Goal: Transaction & Acquisition: Purchase product/service

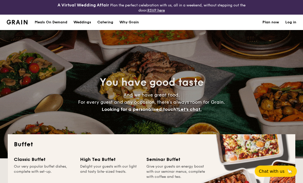
select select
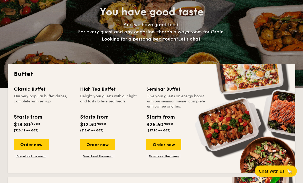
scroll to position [71, 0]
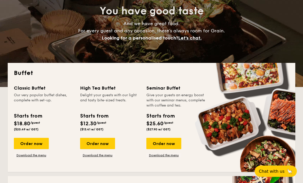
click at [24, 143] on div "Order now" at bounding box center [31, 143] width 35 height 11
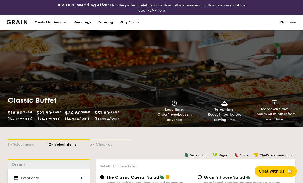
scroll to position [88, 0]
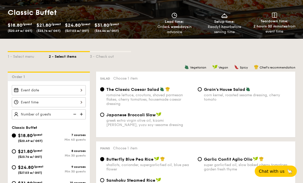
select select
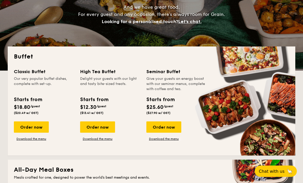
click at [28, 128] on div "Order now" at bounding box center [31, 126] width 35 height 11
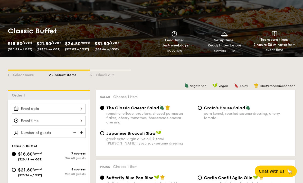
scroll to position [70, 0]
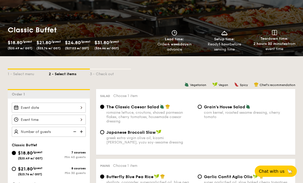
click at [34, 108] on div at bounding box center [49, 108] width 74 height 10
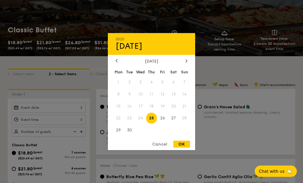
scroll to position [71, 0]
click at [185, 63] on div at bounding box center [186, 61] width 5 height 5
click at [162, 88] on span "3" at bounding box center [162, 81] width 11 height 11
click at [184, 148] on div "OK" at bounding box center [181, 144] width 17 height 7
type input "Oct 03, 2025"
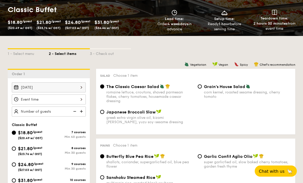
scroll to position [90, 0]
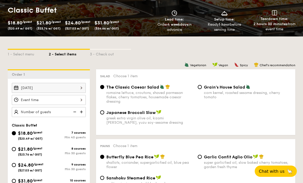
click at [21, 97] on div at bounding box center [49, 100] width 74 height 10
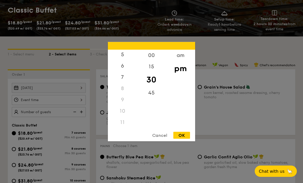
scroll to position [64, 0]
click at [120, 83] on div "7" at bounding box center [122, 76] width 29 height 11
click at [121, 68] on div "6" at bounding box center [122, 61] width 29 height 11
click at [149, 98] on div "45" at bounding box center [151, 92] width 29 height 11
click at [181, 139] on div "OK" at bounding box center [181, 135] width 17 height 7
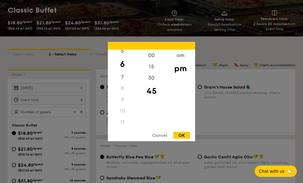
type input "6:45PM"
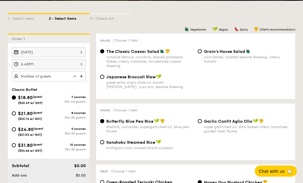
click at [15, 130] on input "$24.80 /guest ($27.03 w/ GST) 9 courses Min 30 guests" at bounding box center [14, 130] width 4 height 4
radio input "true"
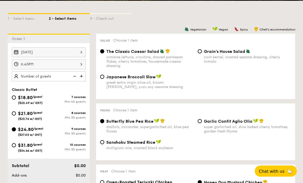
radio input "true"
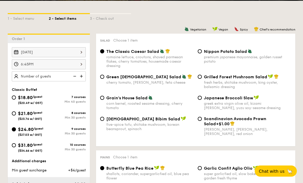
scroll to position [126, 0]
click at [102, 97] on input "Grain's House Salad corn kernel, roasted sesame dressing, cherry tomato" at bounding box center [102, 98] width 4 height 4
radio input "true"
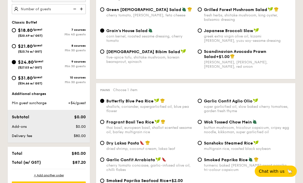
scroll to position [220, 0]
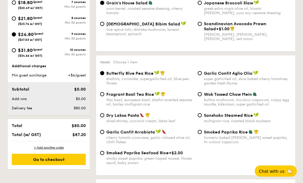
click at [107, 155] on span "Smoked Paprika Seafood Rice" at bounding box center [137, 153] width 62 height 5
click at [104, 155] on input "Smoked Paprika Seafood Rice +$2.00 smoky sweet paprika, green-lipped mussel, fl…" at bounding box center [102, 153] width 4 height 4
radio input "true"
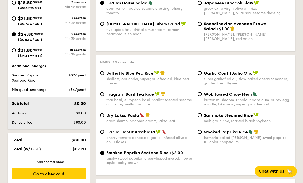
click at [217, 142] on div "turmeric baked rice, smokey sweet paprika, tri-colour capsicum" at bounding box center [247, 139] width 87 height 9
click at [202, 134] on input "Smoked Paprika Rice turmeric baked rice, smokey sweet paprika, tri-colour capsi…" at bounding box center [200, 132] width 4 height 4
radio input "true"
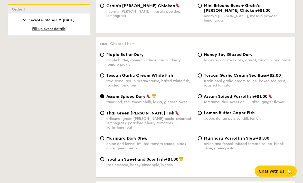
scroll to position [501, 0]
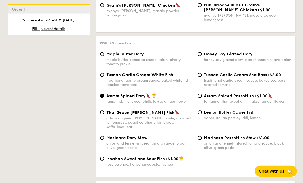
click at [210, 62] on div "Honey Soy Glazed Dory honey soy glazed dory, carrot, zucchini and onion" at bounding box center [247, 57] width 87 height 10
click at [202, 56] on input "Honey Soy Glazed Dory honey soy glazed dory, carrot, zucchini and onion" at bounding box center [200, 54] width 4 height 4
radio input "true"
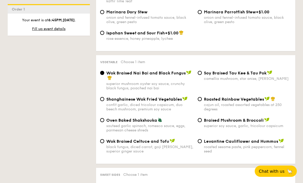
scroll to position [627, 0]
click at [202, 112] on label "Roasted Rainbow Vegetables cajun oil, roasted assorted vegetables at 250 degrees" at bounding box center [244, 109] width 93 height 5
click at [202, 101] on input "Roasted Rainbow Vegetables cajun oil, roasted assorted vegetables at 250 degrees" at bounding box center [200, 99] width 4 height 4
radio input "true"
click at [200, 101] on input "Roasted Rainbow Vegetables cajun oil, roasted assorted vegetables at 250 degrees" at bounding box center [200, 99] width 4 height 4
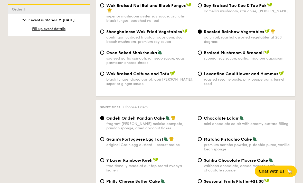
scroll to position [728, 0]
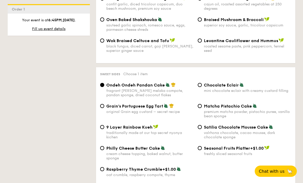
click at [207, 93] on div "mini chocolate eclair with creamy custard filling" at bounding box center [247, 91] width 87 height 4
click at [202, 87] on input "Chocolate Eclair mini chocolate eclair with creamy custard filling" at bounding box center [200, 85] width 4 height 4
radio input "true"
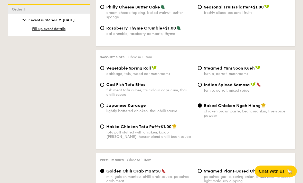
scroll to position [869, 0]
click at [207, 88] on span "Indian Spiced Samosa" at bounding box center [227, 85] width 46 height 5
click at [202, 87] on input "Indian Spiced Samosa turnip, carrot, mixed spice" at bounding box center [200, 85] width 4 height 4
radio input "true"
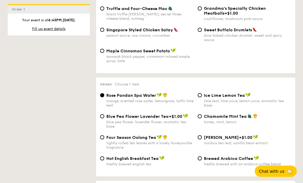
scroll to position [1072, 0]
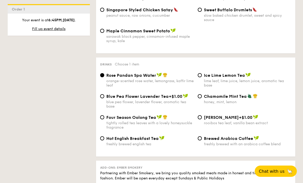
click at [205, 88] on div "Ice Lime Lemon Tea lime leaf, lime juice, lemon juice, aromatic tea base" at bounding box center [247, 80] width 87 height 15
click at [202, 77] on input "Ice Lime Lemon Tea lime leaf, lime juice, lemon juice, aromatic tea base" at bounding box center [200, 75] width 4 height 4
radio input "true"
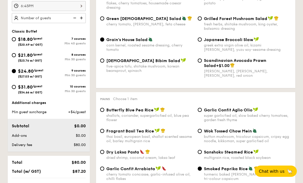
scroll to position [184, 0]
type input "50"
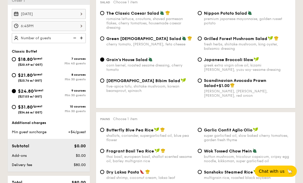
click at [39, 43] on input "text" at bounding box center [49, 38] width 74 height 10
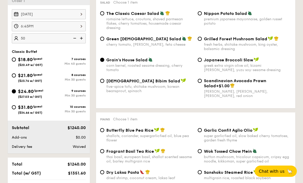
type input "50 guests"
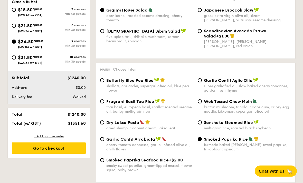
scroll to position [245, 0]
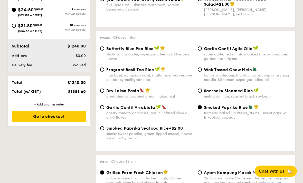
click at [24, 120] on div "Go to checkout" at bounding box center [49, 116] width 74 height 11
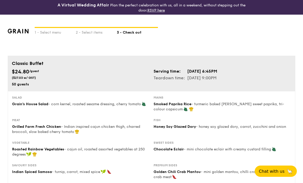
click at [83, 38] on div "1 - Select menu 2 - Select items 3 - Check out" at bounding box center [151, 35] width 287 height 41
click at [84, 32] on div "2 - Select items" at bounding box center [96, 31] width 41 height 7
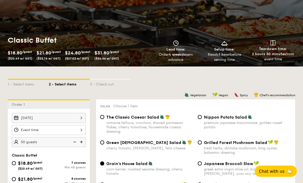
scroll to position [68, 0]
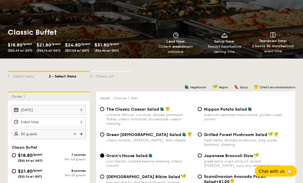
click at [61, 123] on div at bounding box center [49, 122] width 74 height 10
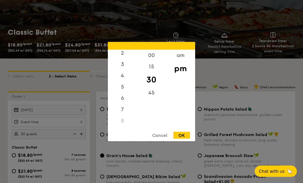
scroll to position [36, 0]
click at [122, 108] on div "7" at bounding box center [122, 101] width 29 height 11
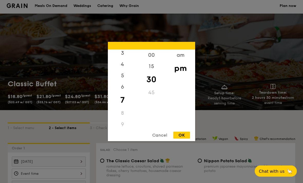
scroll to position [11, 0]
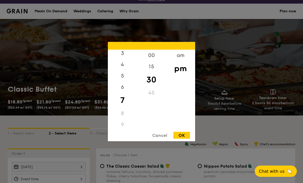
click at [154, 51] on div "00" at bounding box center [151, 55] width 29 height 11
click at [180, 135] on div "OK" at bounding box center [181, 135] width 17 height 7
type input "7:00PM"
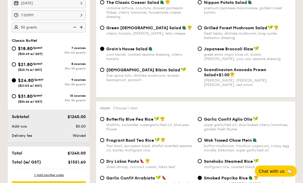
scroll to position [215, 0]
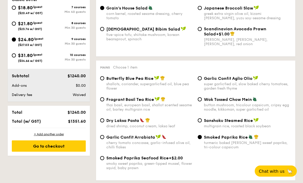
click at [72, 151] on div "Go to checkout" at bounding box center [49, 146] width 74 height 11
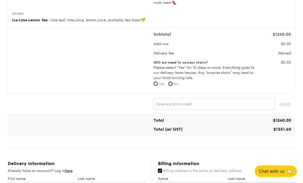
scroll to position [174, 0]
click at [154, 86] on label "Yes" at bounding box center [158, 84] width 11 height 5
click at [154, 86] on input "Yes" at bounding box center [155, 84] width 4 height 4
radio input "true"
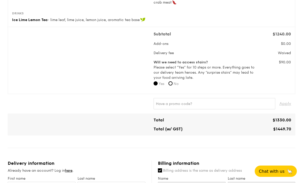
click at [170, 84] on input "No" at bounding box center [170, 83] width 4 height 4
radio input "true"
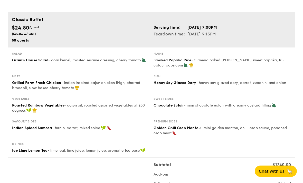
scroll to position [38, 0]
